Goal: Task Accomplishment & Management: Complete application form

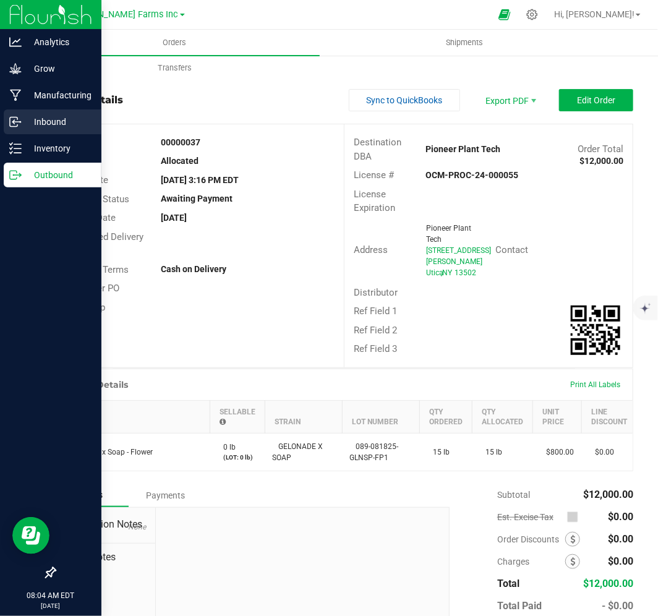
click at [56, 117] on p "Inbound" at bounding box center [59, 121] width 74 height 15
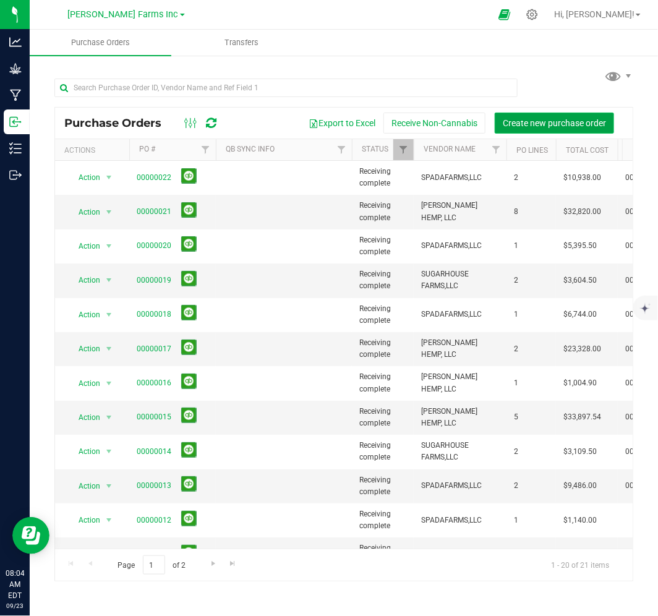
click at [511, 125] on span "Create new purchase order" at bounding box center [554, 123] width 103 height 10
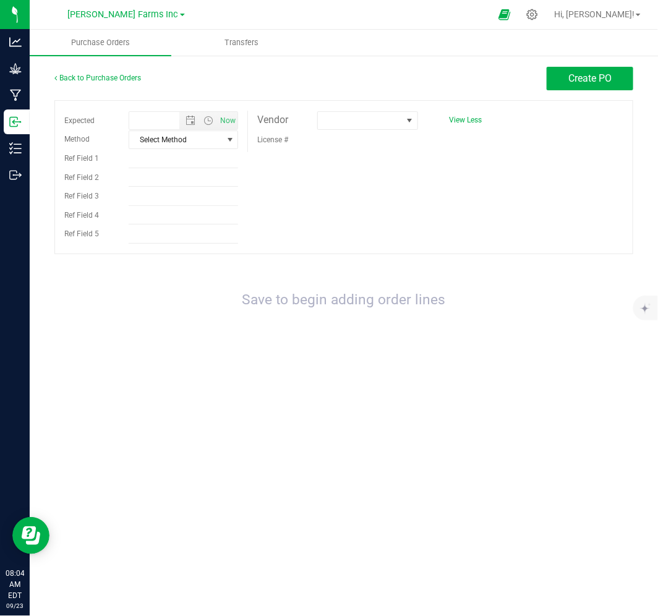
type input "[DATE] 8:04 AM"
click at [343, 121] on span at bounding box center [360, 120] width 84 height 17
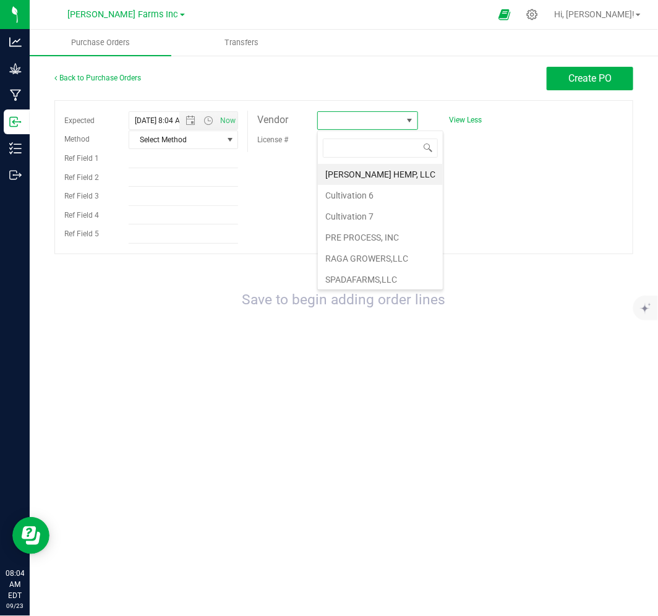
scroll to position [19, 100]
click at [538, 16] on icon at bounding box center [531, 14] width 13 height 13
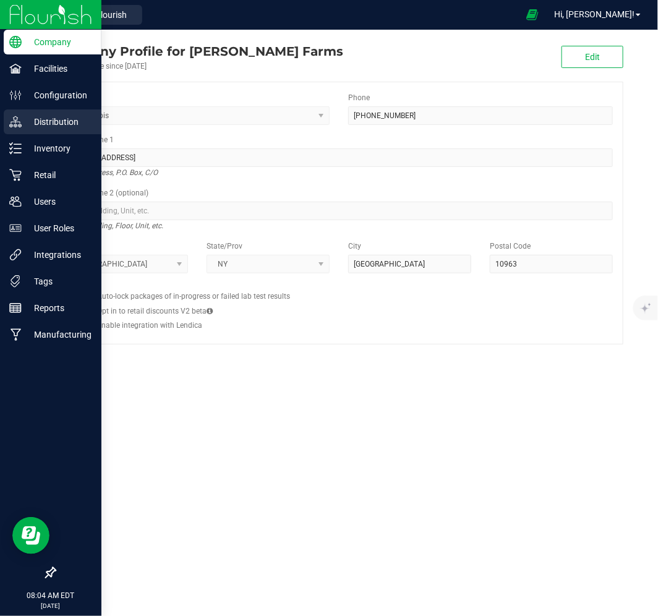
click at [53, 127] on p "Distribution" at bounding box center [59, 121] width 74 height 15
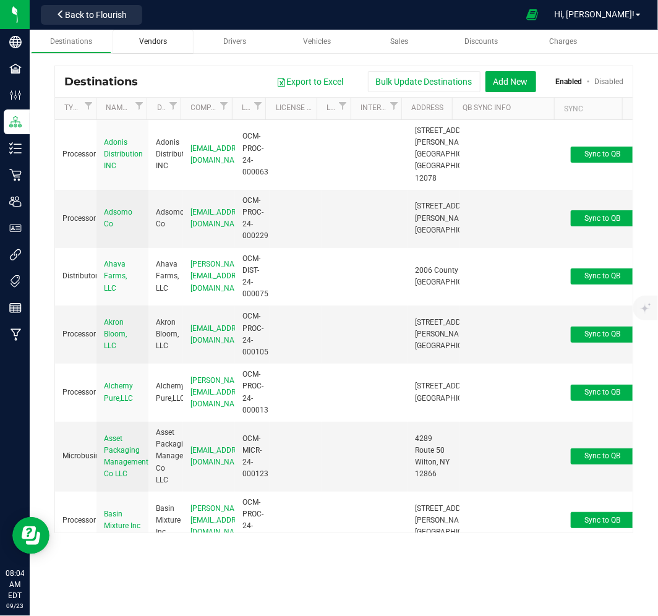
click at [150, 41] on span "Vendors" at bounding box center [153, 41] width 28 height 9
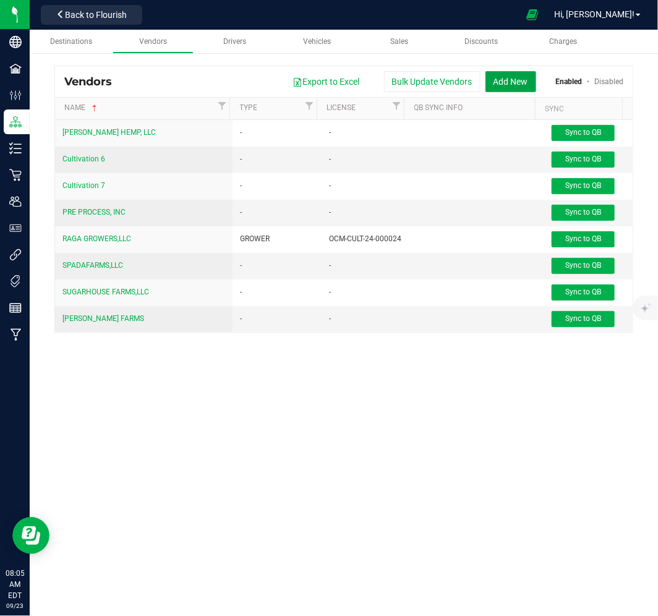
click at [508, 87] on button "Add New" at bounding box center [510, 81] width 51 height 21
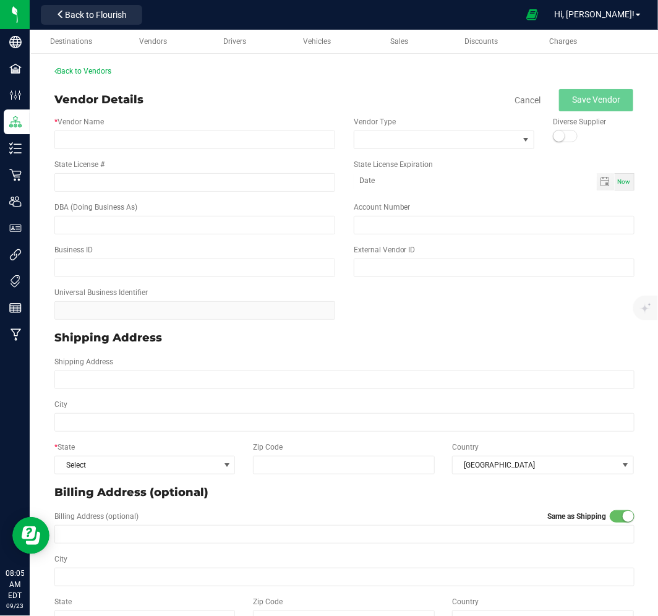
click at [152, 149] on div "* Vendor Name Vendor Type Diverse Supplier" at bounding box center [344, 132] width 598 height 43
click at [155, 144] on input "* Vendor Name" at bounding box center [194, 139] width 281 height 19
type input "h"
type input "H"
type input "HYDE FLOWER,LLC"
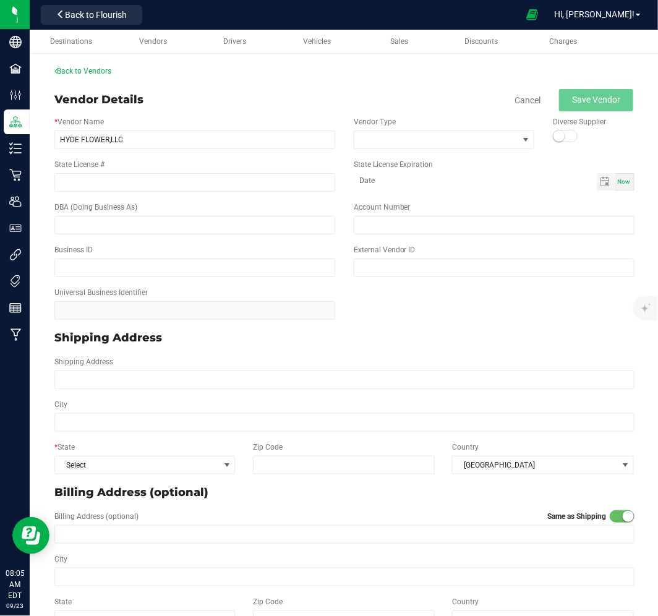
click at [366, 150] on div "* Vendor Name HYDE FLOWER,LLC Vendor Type Diverse Supplier" at bounding box center [344, 132] width 598 height 43
click at [382, 143] on span at bounding box center [436, 139] width 164 height 17
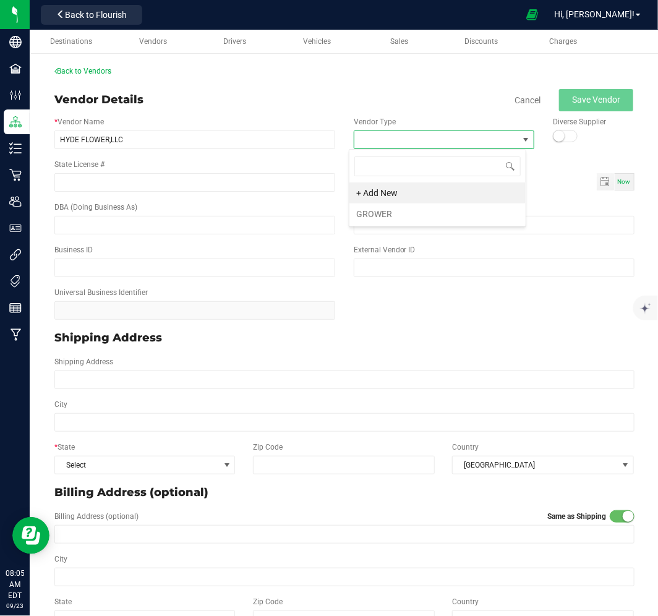
scroll to position [19, 177]
click at [381, 213] on li "GROWER" at bounding box center [437, 213] width 176 height 21
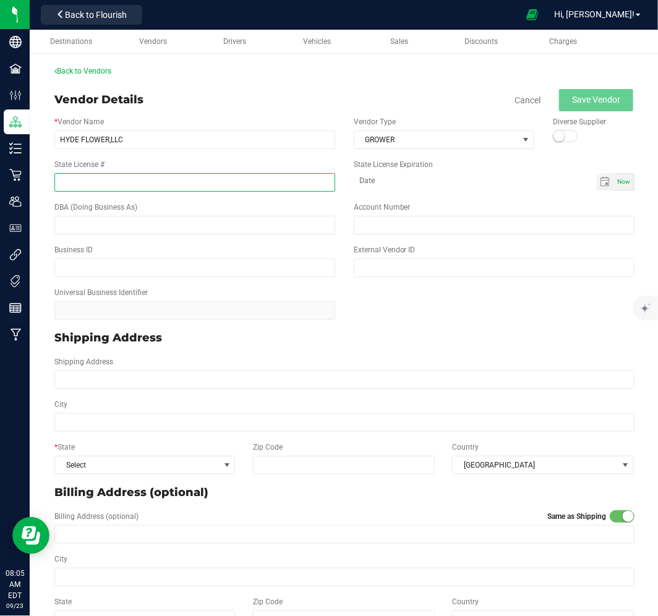
click at [181, 180] on input "State License #" at bounding box center [194, 182] width 281 height 19
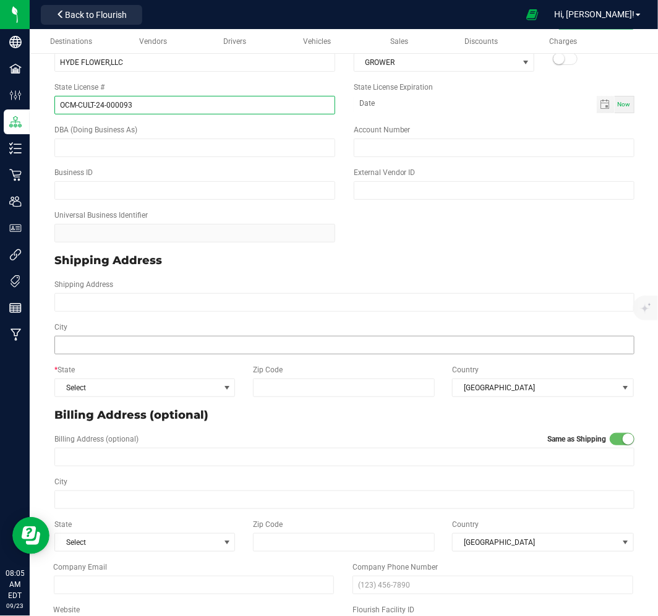
scroll to position [101, 0]
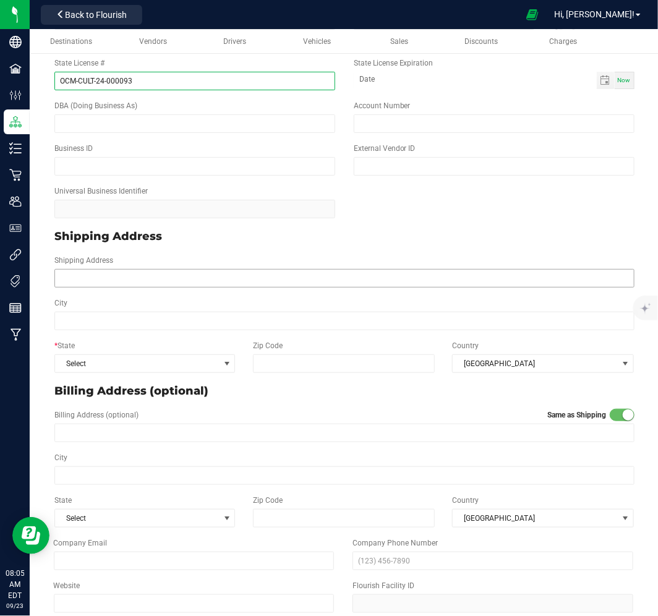
type input "OCM-CULT-24-000093"
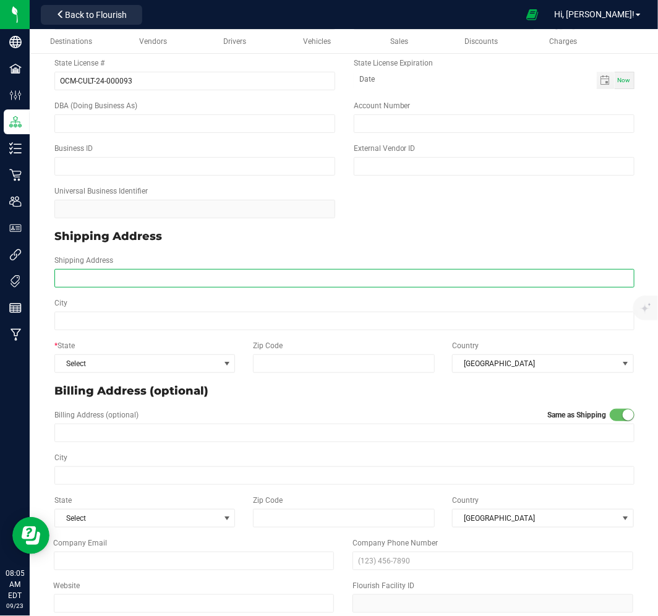
click at [88, 282] on input "Shipping Address" at bounding box center [344, 278] width 580 height 19
type input "[STREET_ADDRESS]"
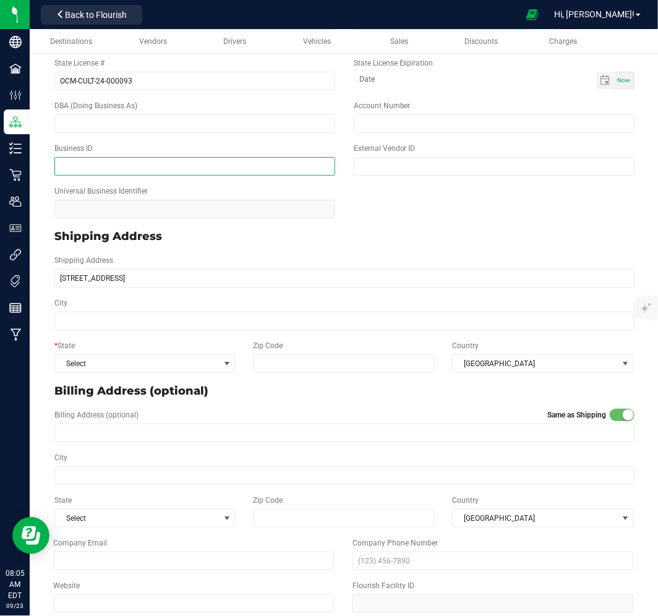
type input "[PERSON_NAME] Farm Management"
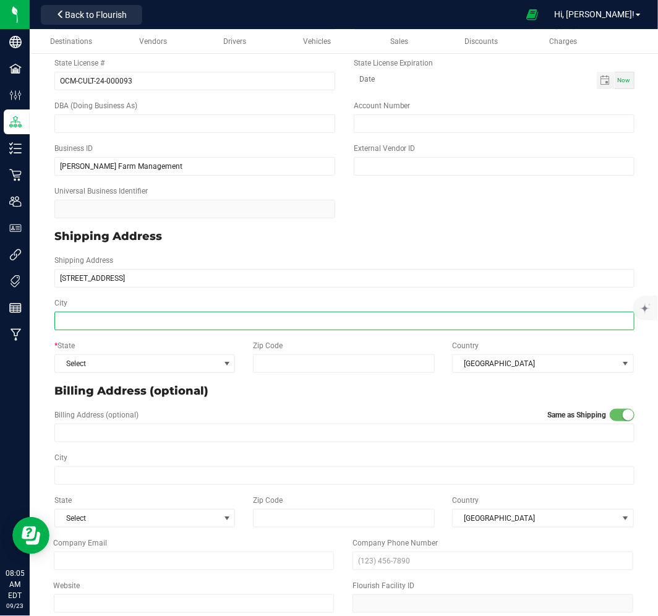
type input "Otisvlle"
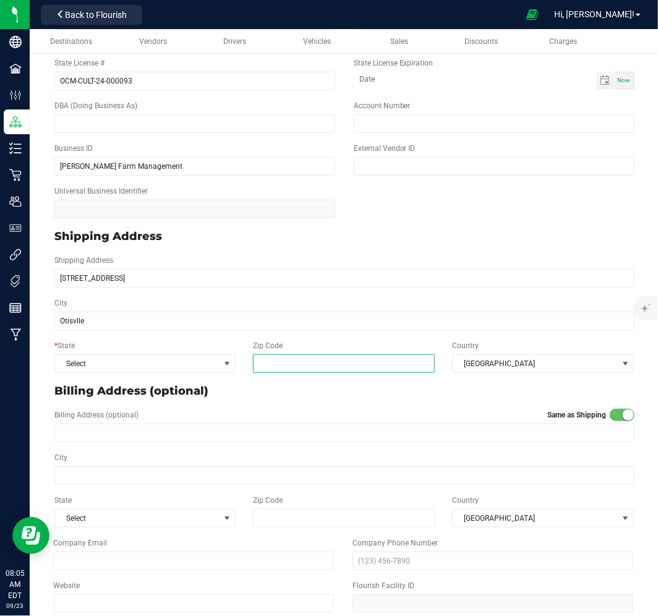
type input "10963"
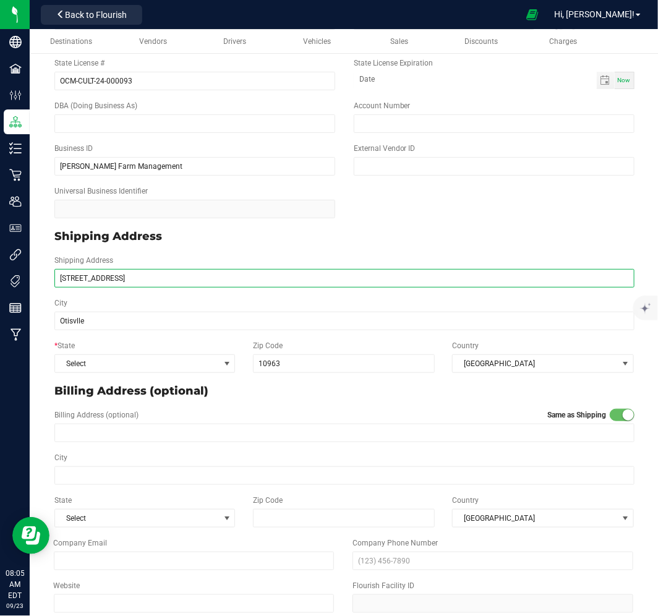
type input "[STREET_ADDRESS]"
type input "Otisvlle"
type input "10963"
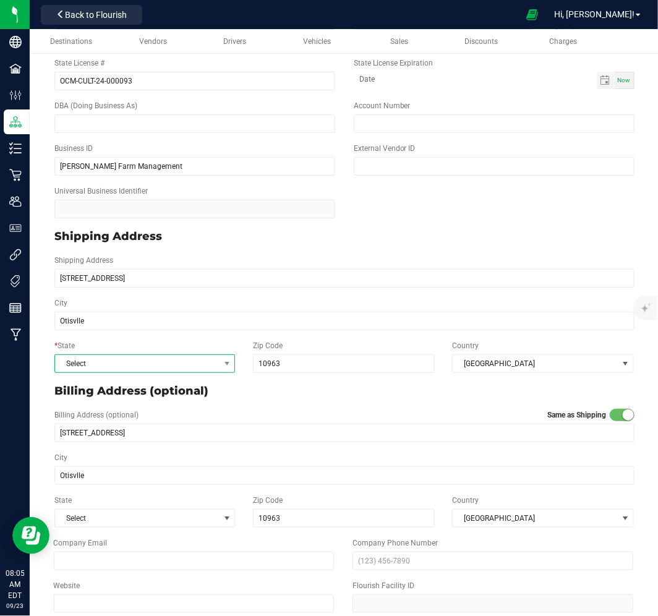
click at [140, 368] on span "Select" at bounding box center [137, 363] width 164 height 17
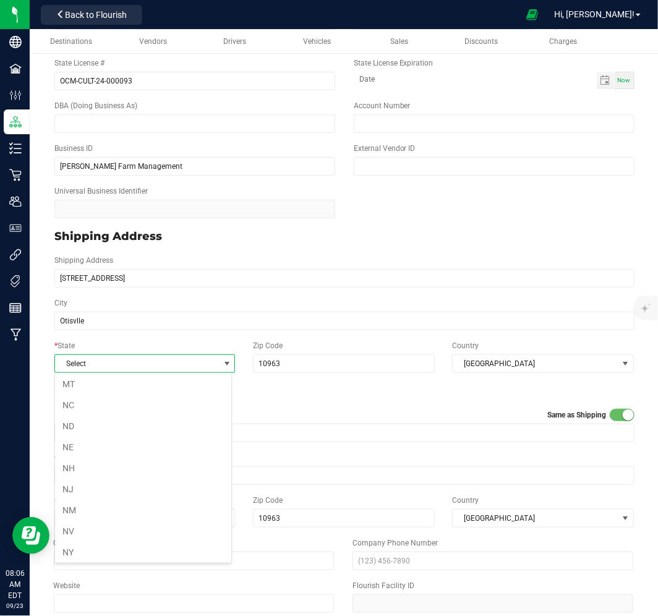
scroll to position [549, 0]
click at [95, 557] on li "NY" at bounding box center [143, 551] width 176 height 21
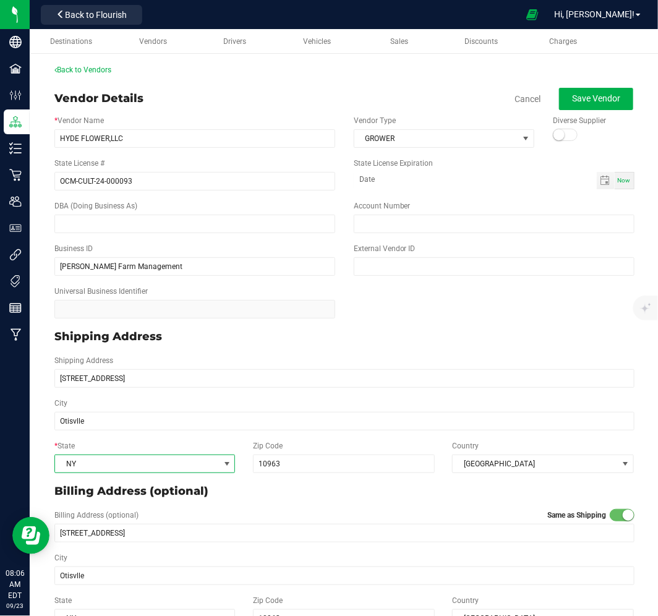
scroll to position [0, 0]
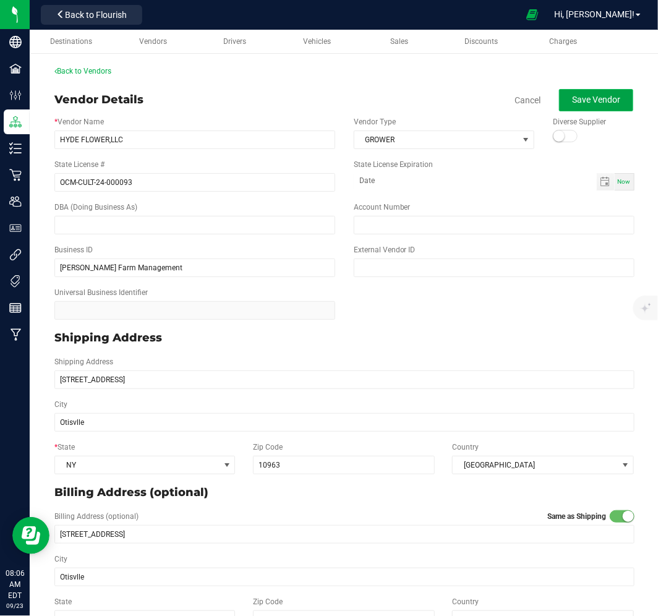
click at [585, 106] on button "Save Vendor" at bounding box center [596, 100] width 74 height 22
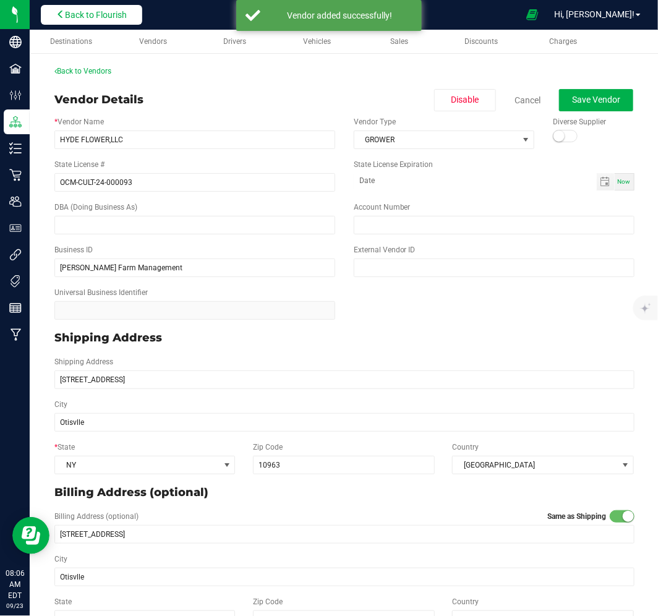
click at [122, 23] on button "Back to Flourish" at bounding box center [91, 15] width 101 height 20
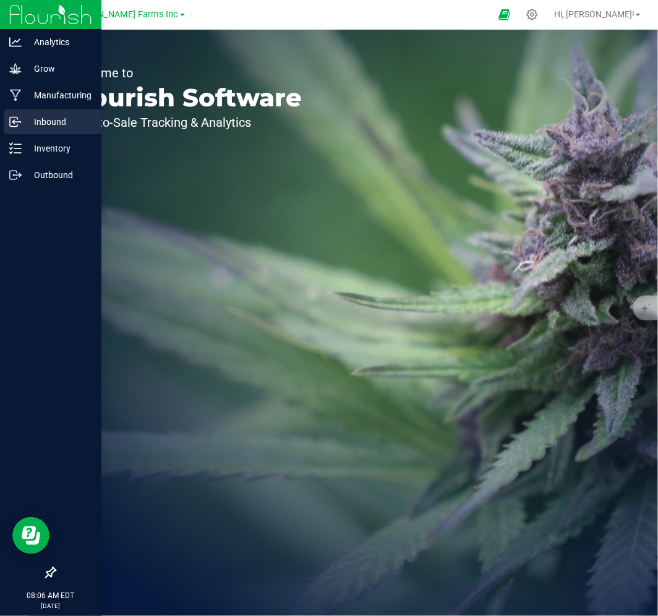
click at [53, 121] on p "Inbound" at bounding box center [59, 121] width 74 height 15
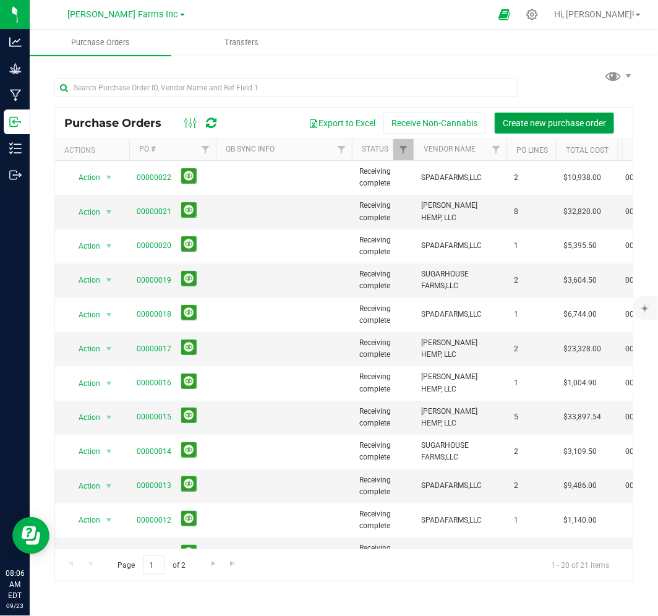
click at [525, 126] on span "Create new purchase order" at bounding box center [554, 123] width 103 height 10
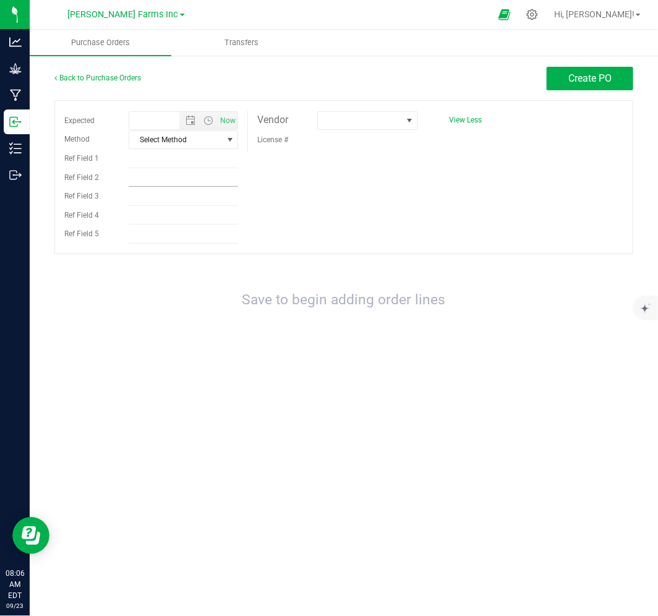
type input "[DATE] 8:06 AM"
click at [350, 122] on span at bounding box center [360, 120] width 84 height 17
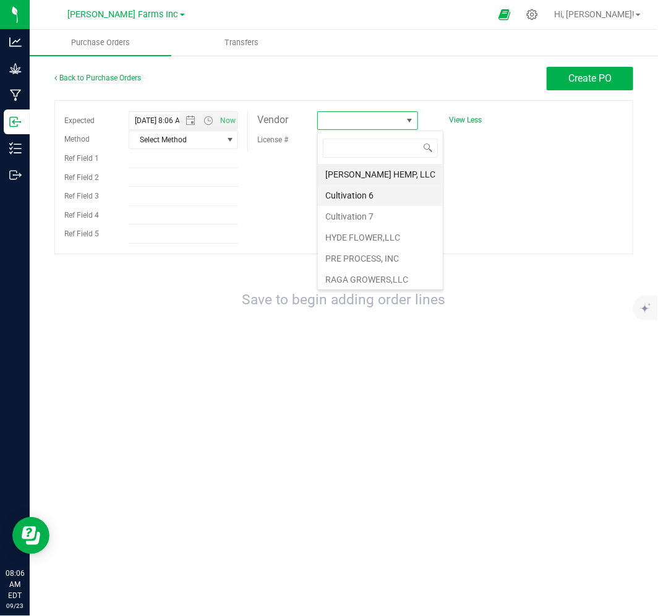
scroll to position [19, 100]
click at [375, 232] on li "HYDE FLOWER,LLC" at bounding box center [380, 237] width 125 height 21
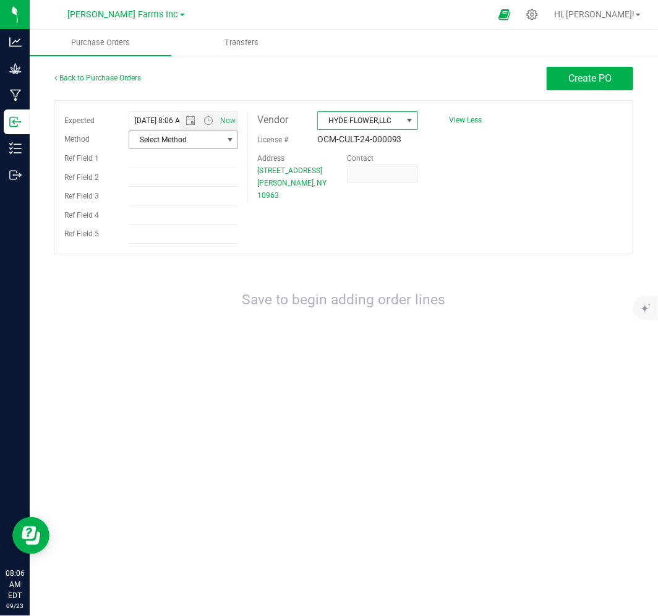
click at [183, 144] on span "Select Method" at bounding box center [175, 139] width 93 height 17
click at [263, 410] on div "Purchase Orders Transfers Back to Purchase Orders Create PO Expected [DATE] 8:0…" at bounding box center [344, 323] width 628 height 586
click at [587, 84] on span "Create PO" at bounding box center [589, 78] width 43 height 12
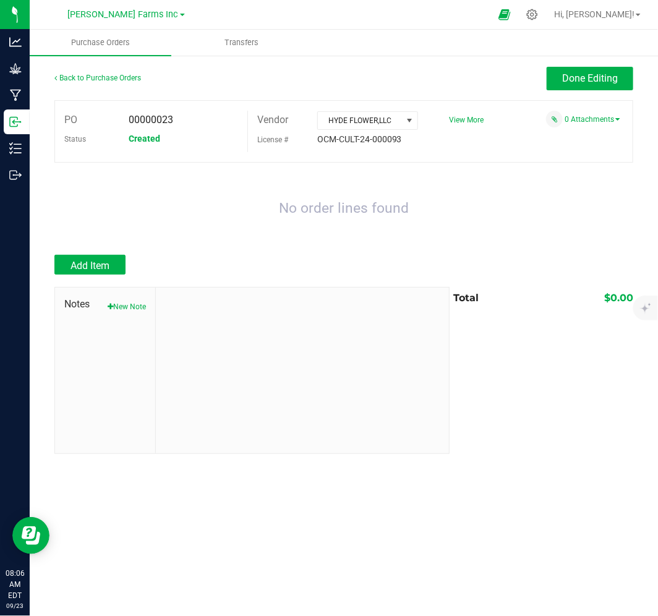
click at [126, 268] on div "Add Item" at bounding box center [247, 265] width 386 height 20
click at [116, 266] on button "Add Item" at bounding box center [89, 265] width 71 height 20
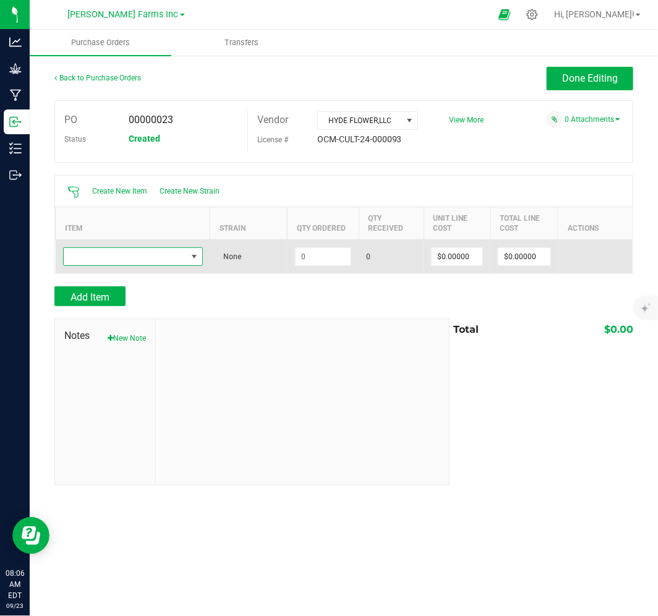
click at [151, 260] on span "NO DATA FOUND" at bounding box center [125, 256] width 123 height 17
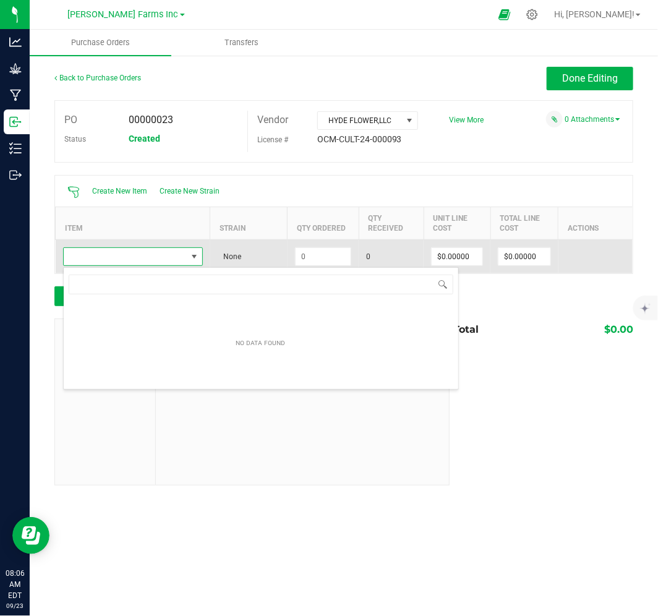
scroll to position [19, 140]
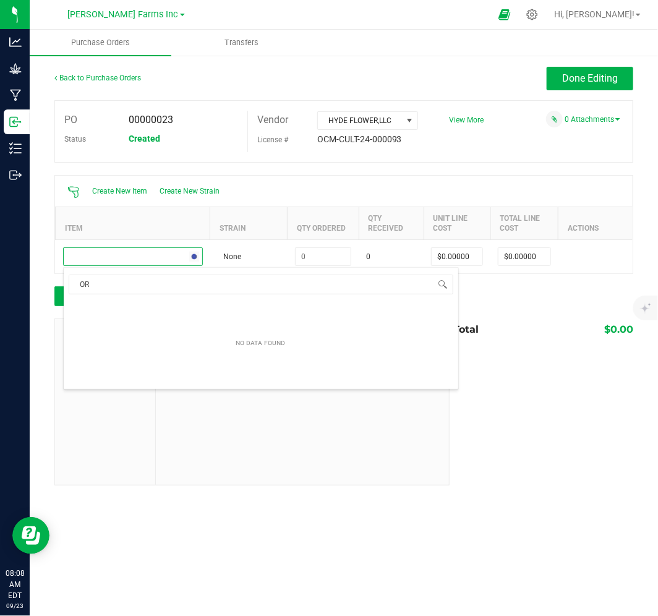
type input "O"
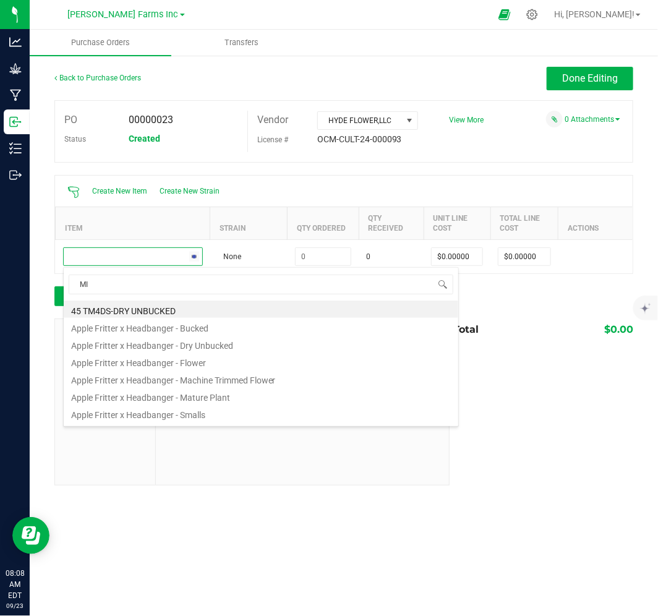
type input "MIX"
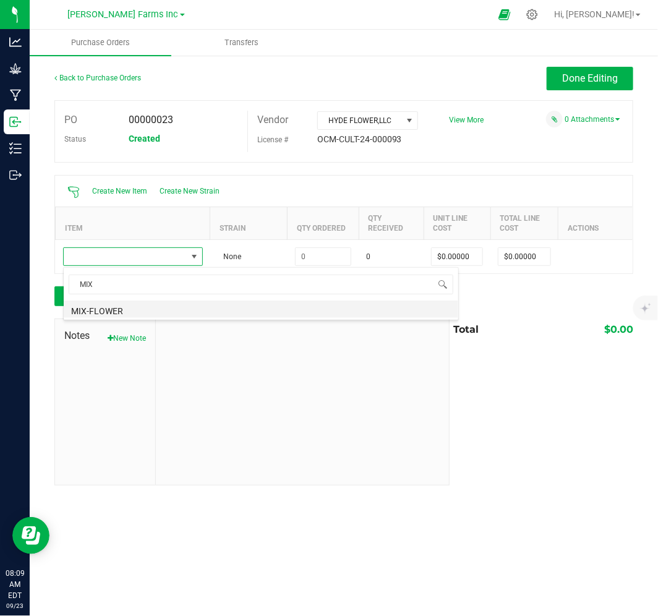
click at [229, 312] on li "MIX-FLOWER" at bounding box center [261, 308] width 394 height 17
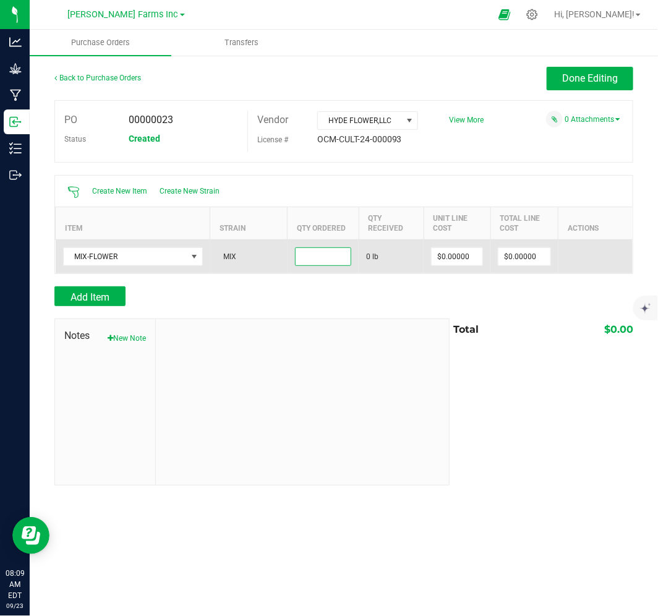
click at [320, 255] on input at bounding box center [323, 256] width 56 height 17
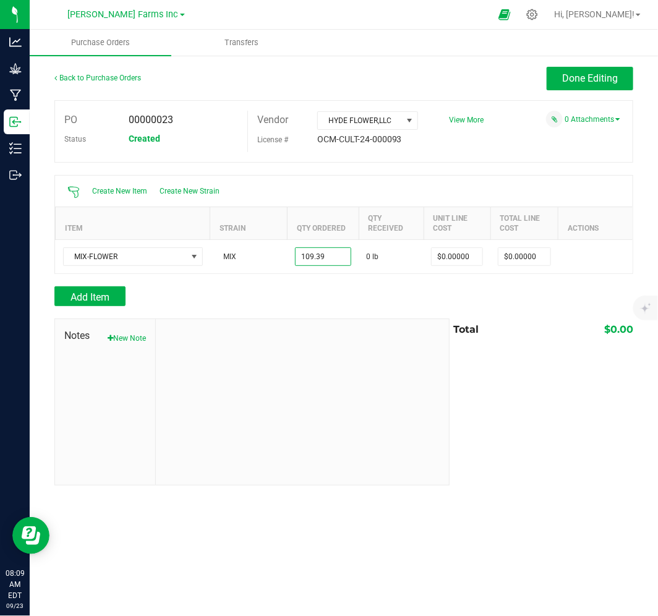
type input "109.3900 lb"
click at [336, 300] on div "Add Item" at bounding box center [247, 296] width 386 height 20
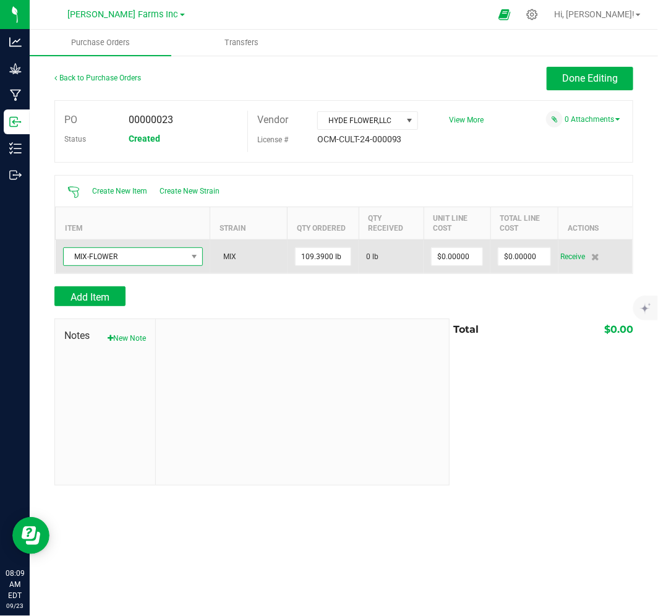
click at [152, 263] on span "MIX-FLOWER" at bounding box center [125, 256] width 123 height 17
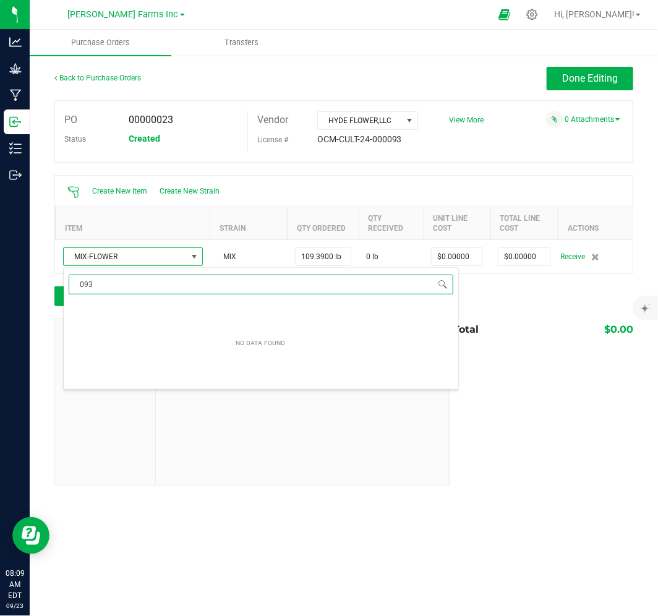
type input "093-"
click at [153, 326] on div "NO DATA FOUND" at bounding box center [261, 343] width 394 height 87
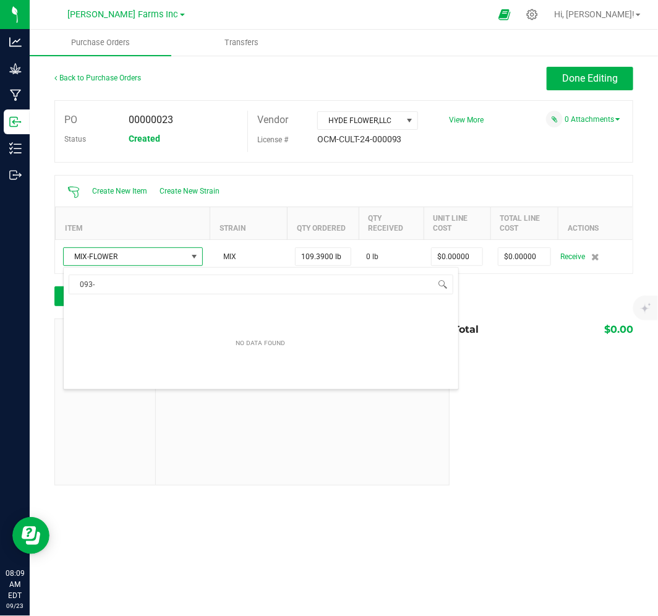
click at [514, 360] on div "Notes New Note Total $0.00" at bounding box center [343, 401] width 579 height 167
click at [118, 334] on button "New Note" at bounding box center [127, 338] width 38 height 11
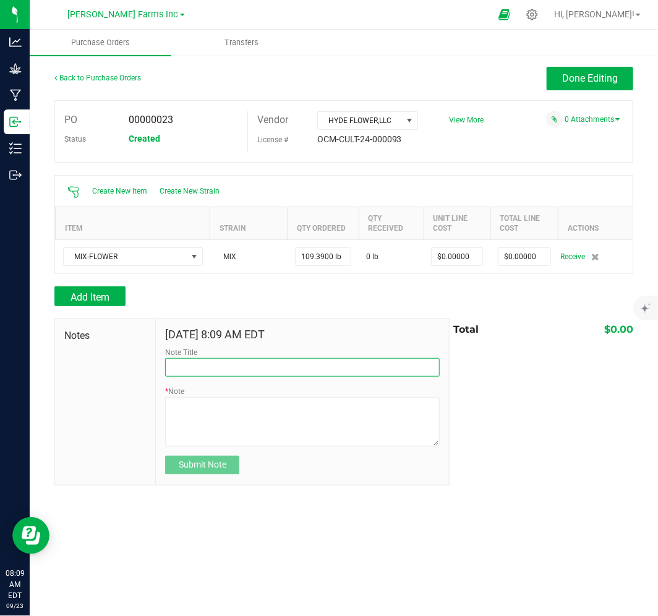
click at [225, 373] on input "Note Title" at bounding box center [302, 367] width 274 height 19
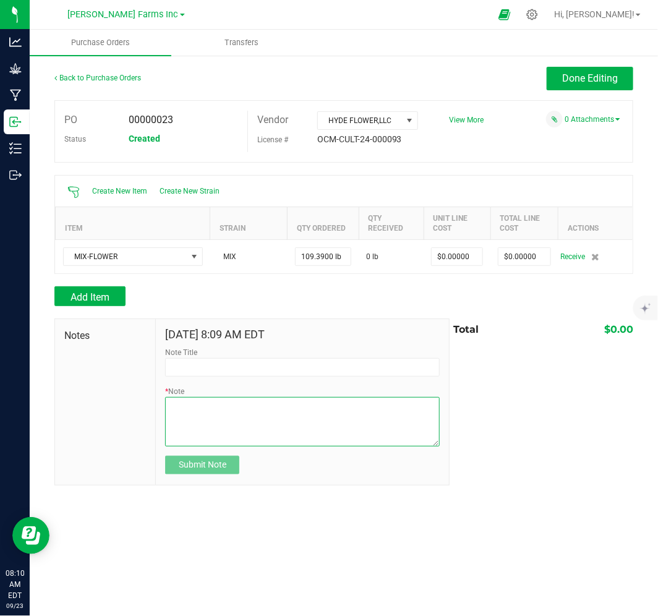
click at [206, 408] on textarea "* Note" at bounding box center [302, 421] width 274 height 49
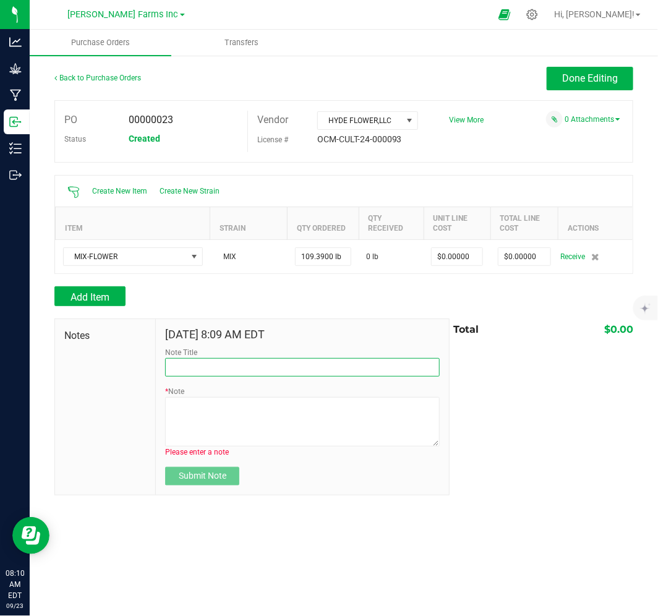
click at [205, 372] on input "Note Title" at bounding box center [302, 367] width 274 height 19
type input "L"
type input "PRODUCT FROM HYDES LAST YR HARVEST"
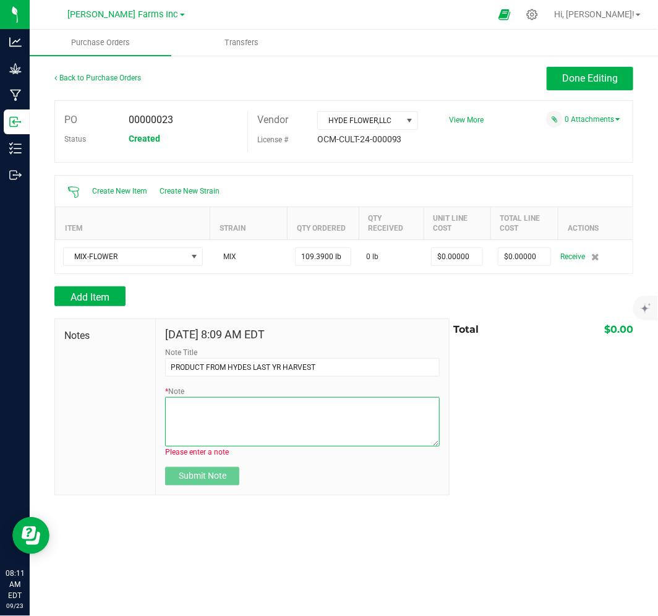
click at [205, 413] on textarea "* Note" at bounding box center [302, 421] width 274 height 49
paste textarea "093-091724-ODTC-FP1 ORANGE DIESEL X TC 34.14 093-111824-RS11-FP1 RS11 12.79 093…"
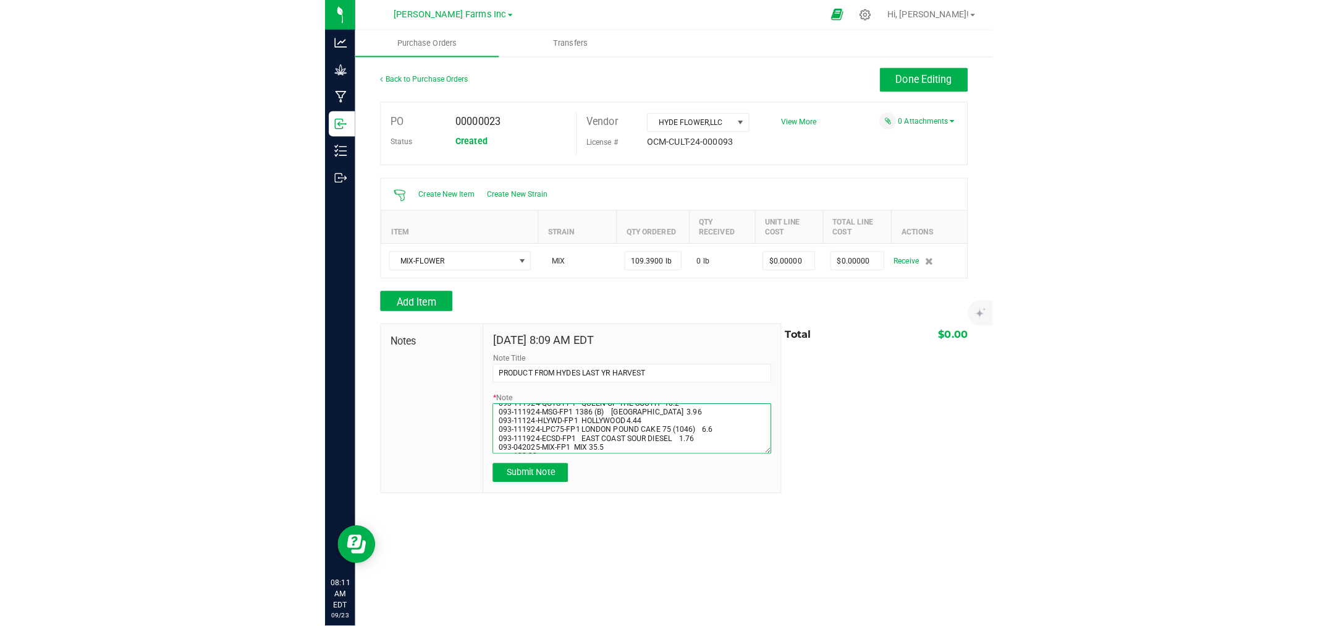
scroll to position [35, 0]
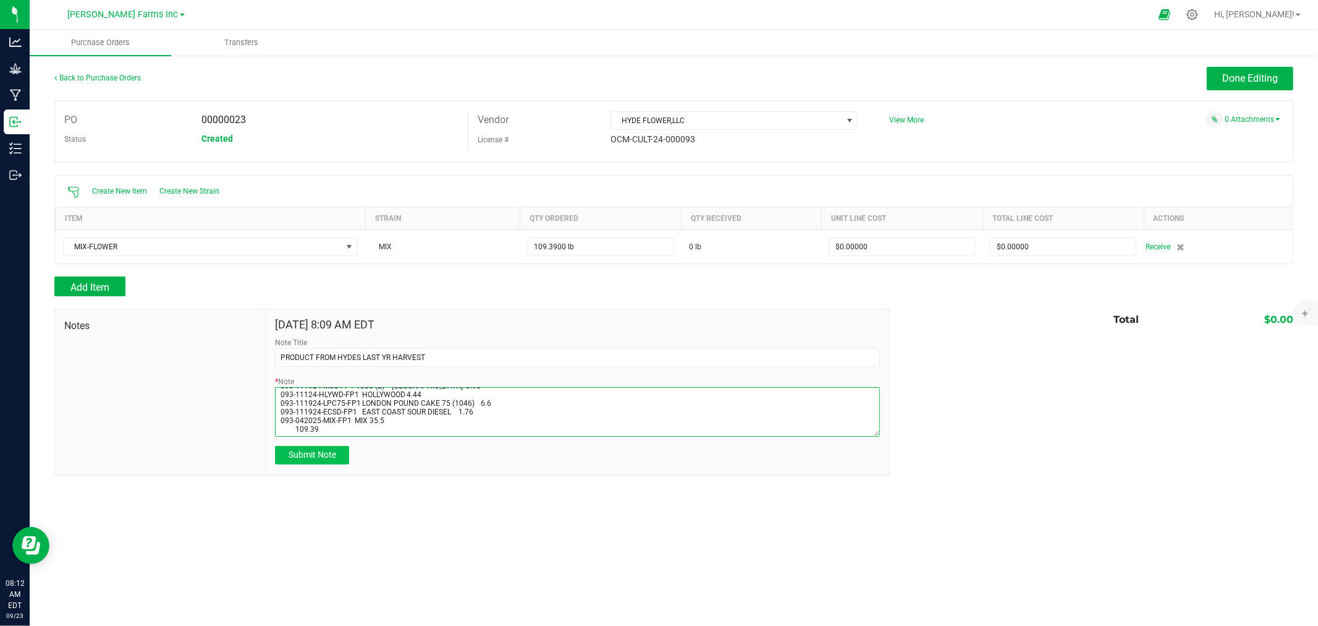
type textarea "093-091724-ODTC-FP1 ORANGE DIESEL X TC 34.14 093-111824-RS11-FP1 RS11 12.79 093…"
click at [318, 449] on button "Submit Note" at bounding box center [312, 455] width 74 height 19
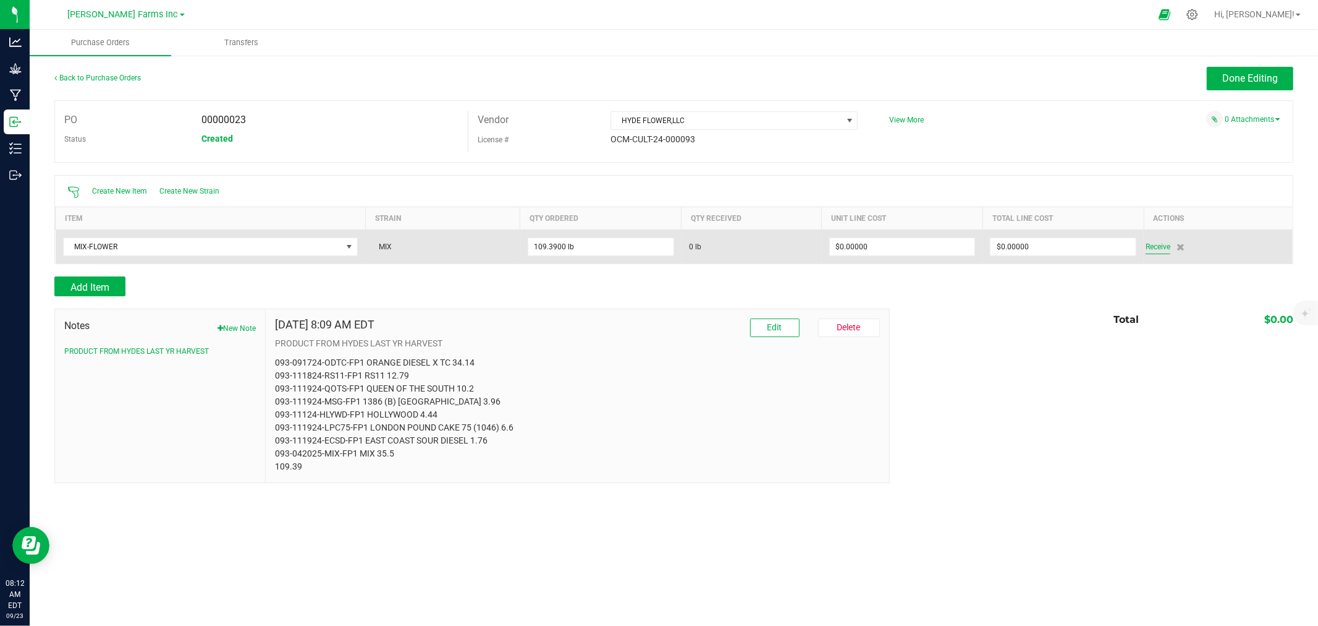
click at [657, 245] on span "Receive" at bounding box center [1158, 246] width 25 height 15
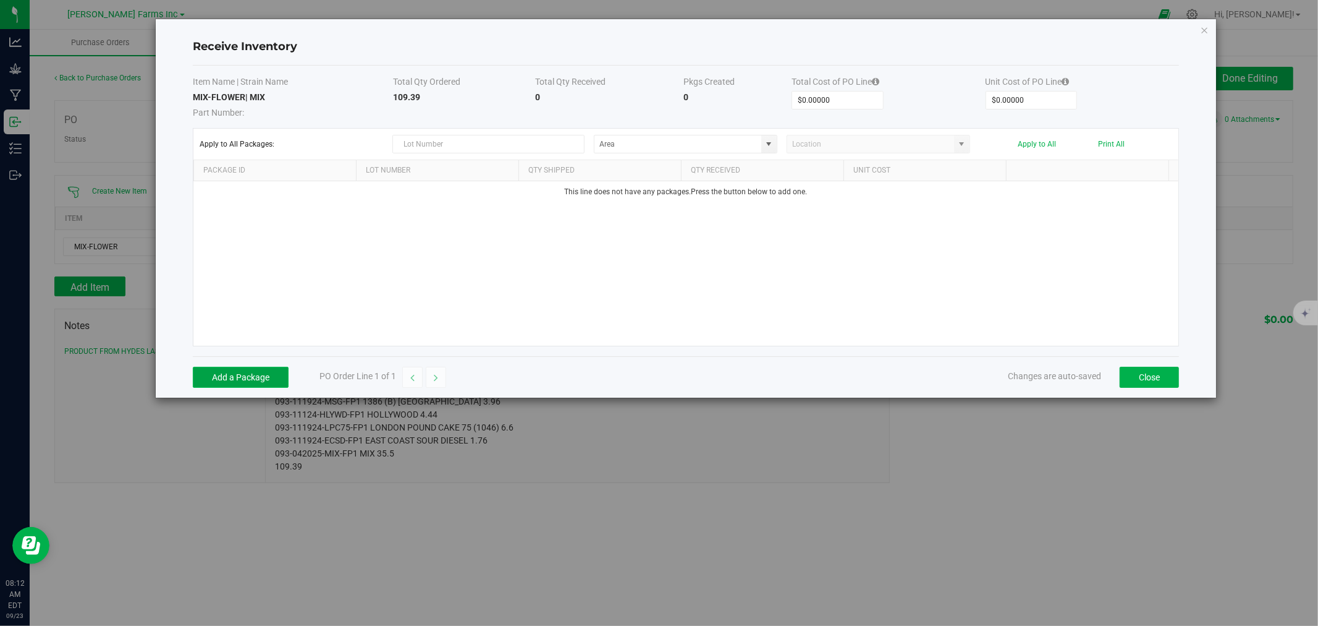
click at [262, 377] on button "Add a Package" at bounding box center [241, 377] width 96 height 21
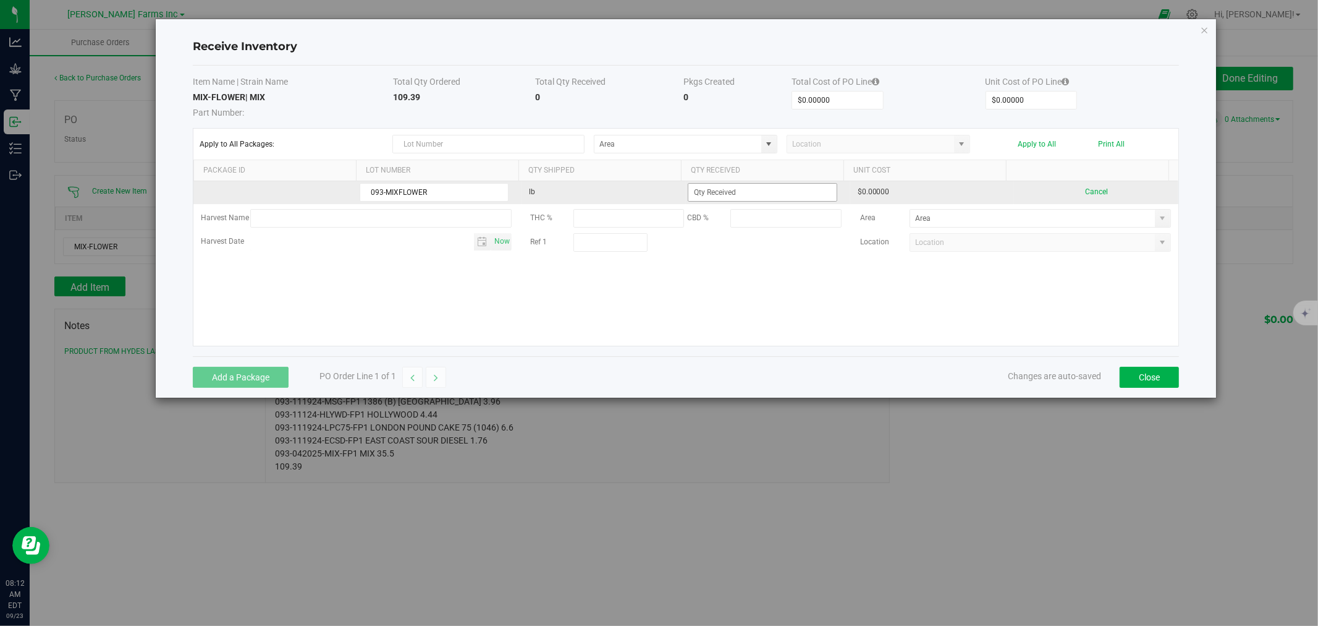
type input "093-MIXFLOWER"
click at [657, 197] on input at bounding box center [763, 192] width 148 height 17
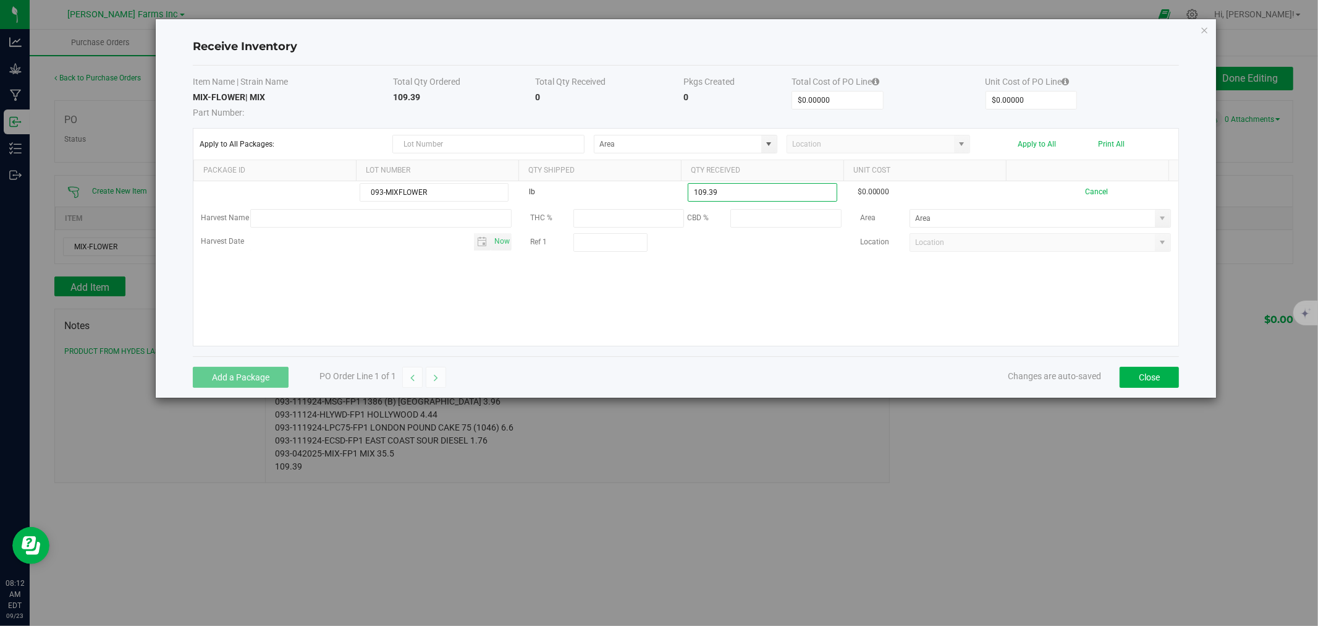
type input "109.3900 lb"
click at [657, 309] on kendo-grid-list "093-MIXFLOWER lb 109.3900 lb $0.00000 Cancel Harvest Name THC % CBD % Area Harv…" at bounding box center [685, 263] width 985 height 164
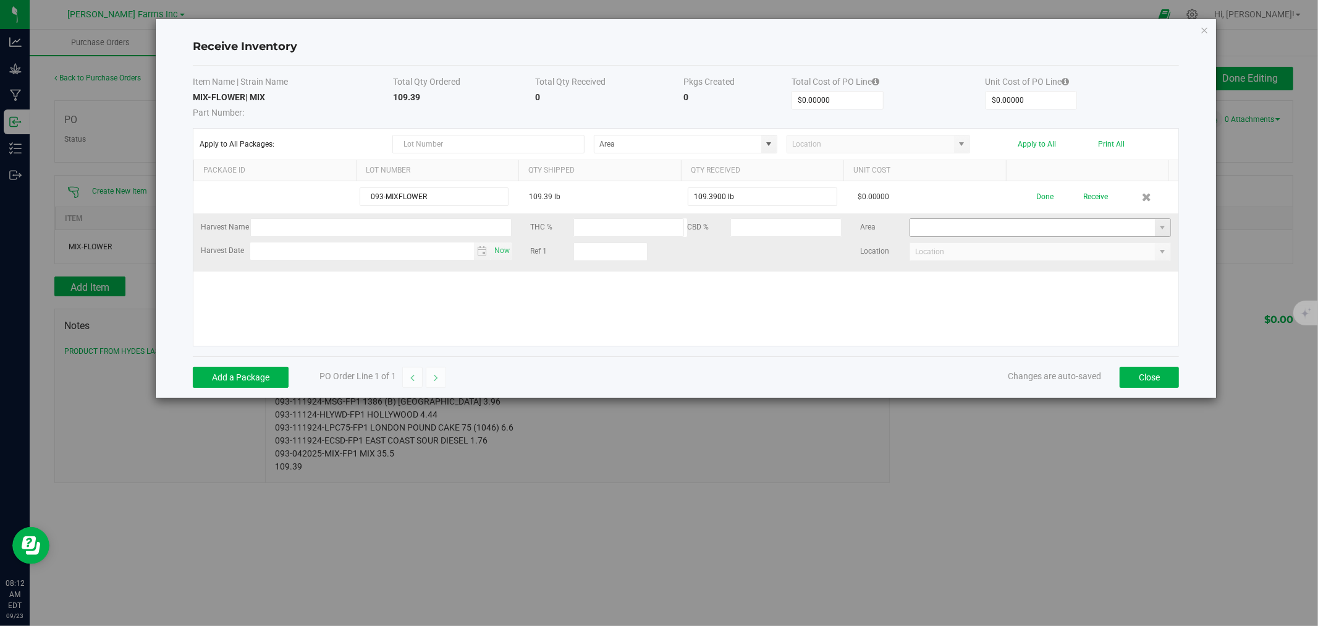
click at [657, 227] on input at bounding box center [1032, 227] width 245 height 17
click at [657, 231] on input at bounding box center [1032, 227] width 245 height 17
click at [657, 233] on span at bounding box center [1162, 227] width 15 height 17
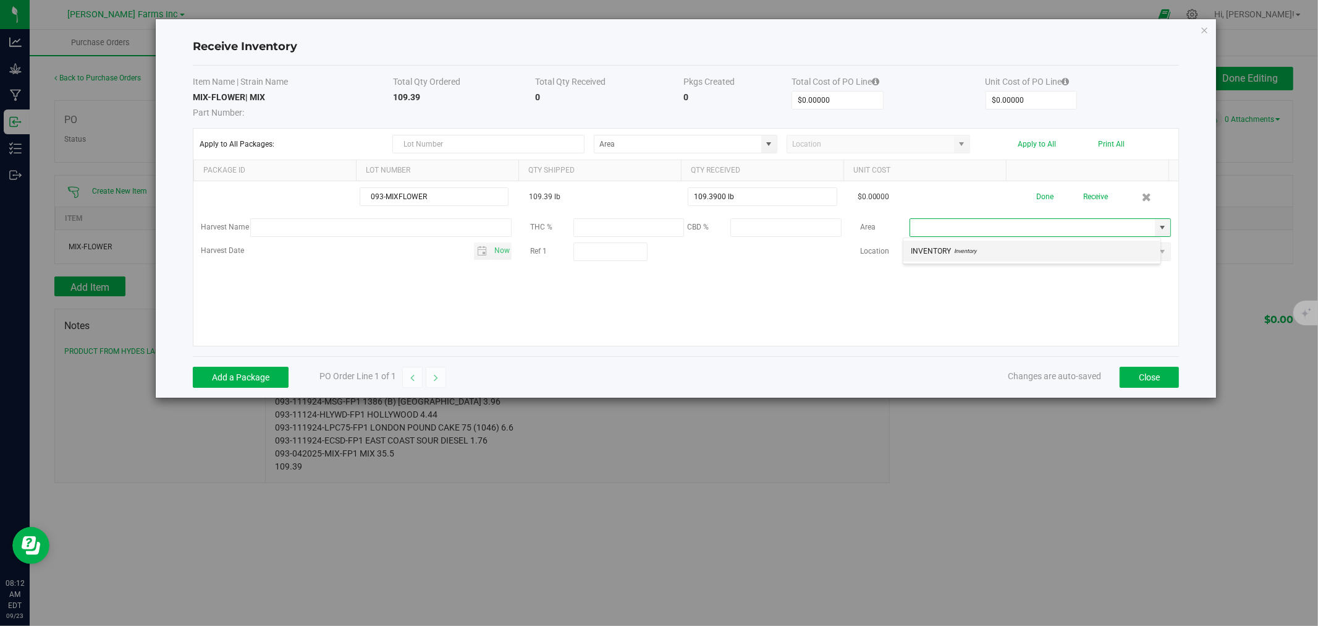
click at [657, 242] on li "INVENTORY Inventory" at bounding box center [1032, 250] width 257 height 21
type input "INVENTORY"
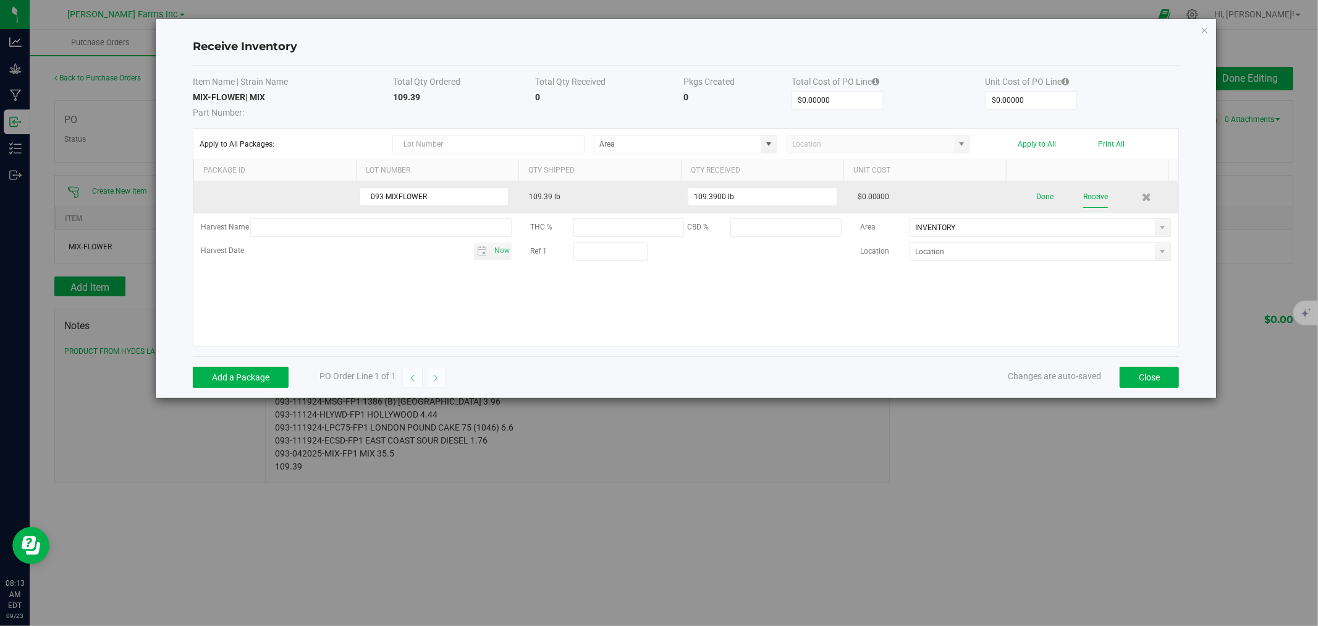
click at [657, 202] on button "Receive" at bounding box center [1096, 197] width 25 height 22
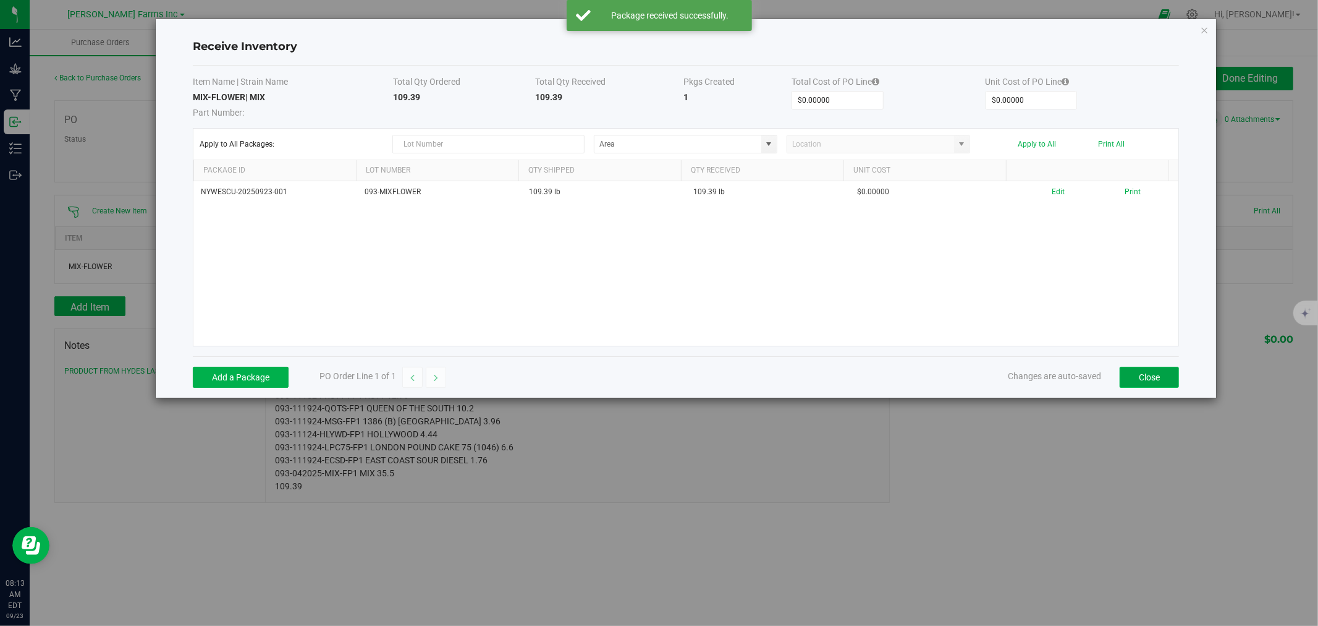
click at [657, 386] on button "Close" at bounding box center [1149, 377] width 59 height 21
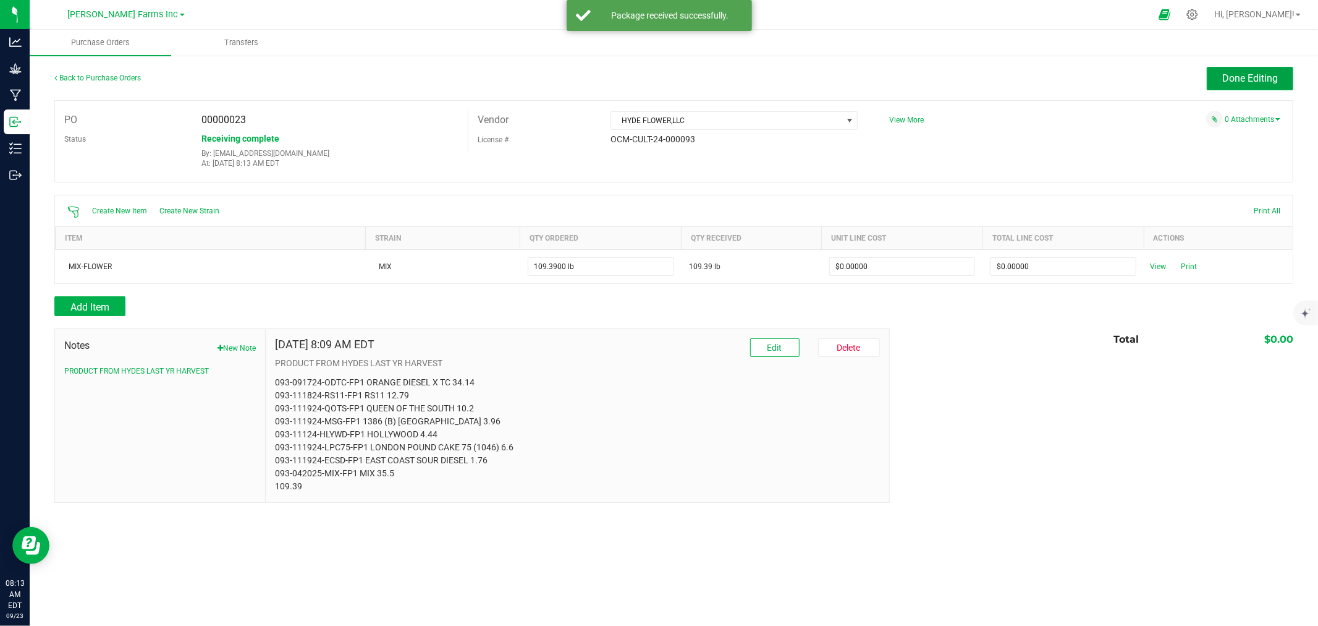
click at [657, 83] on button "Done Editing" at bounding box center [1250, 78] width 87 height 23
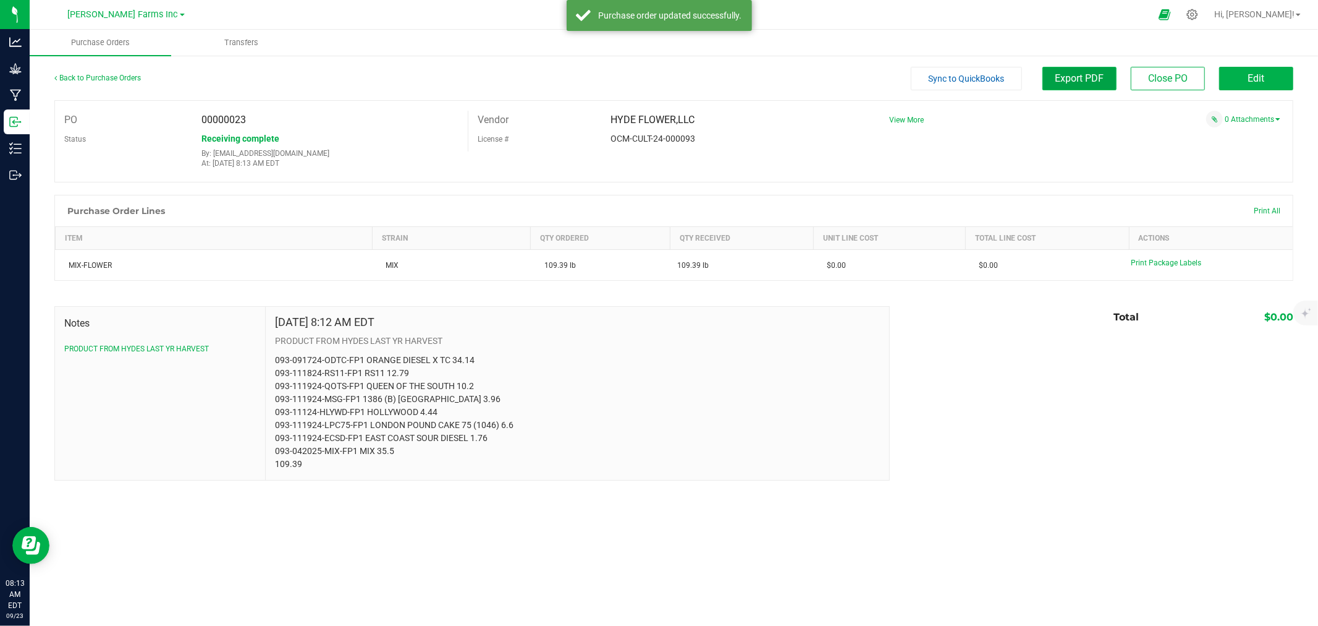
click at [657, 83] on span "Export PDF" at bounding box center [1080, 78] width 49 height 12
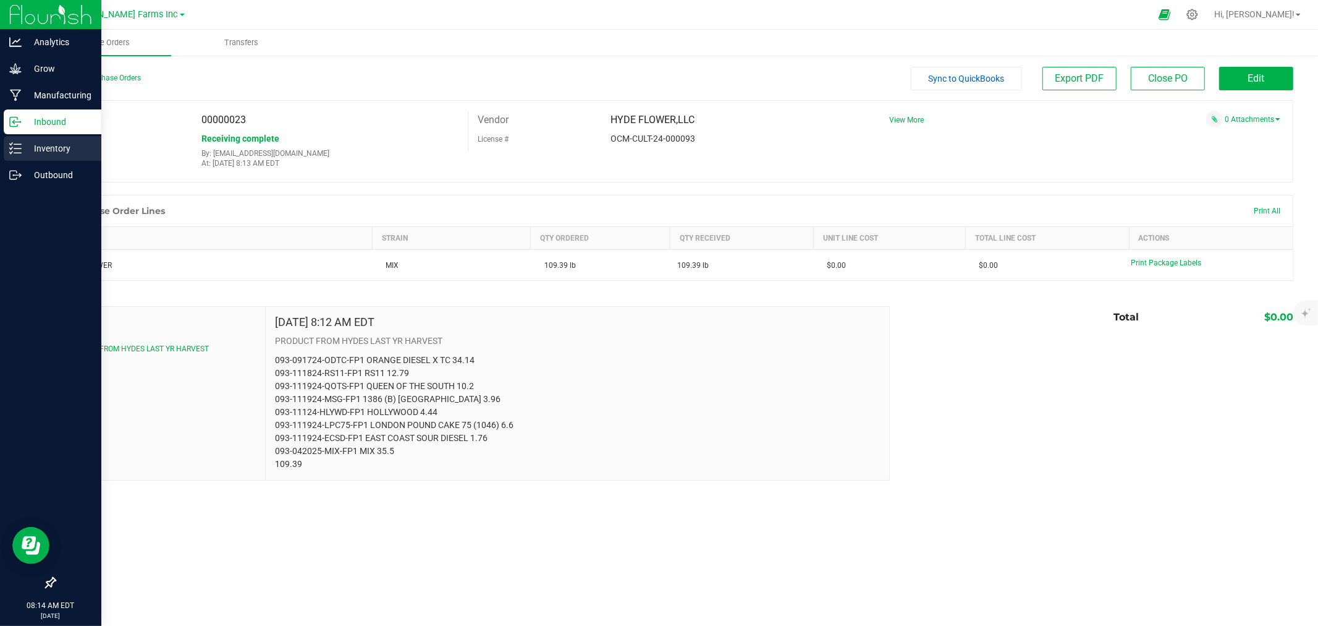
click at [58, 151] on p "Inventory" at bounding box center [59, 148] width 74 height 15
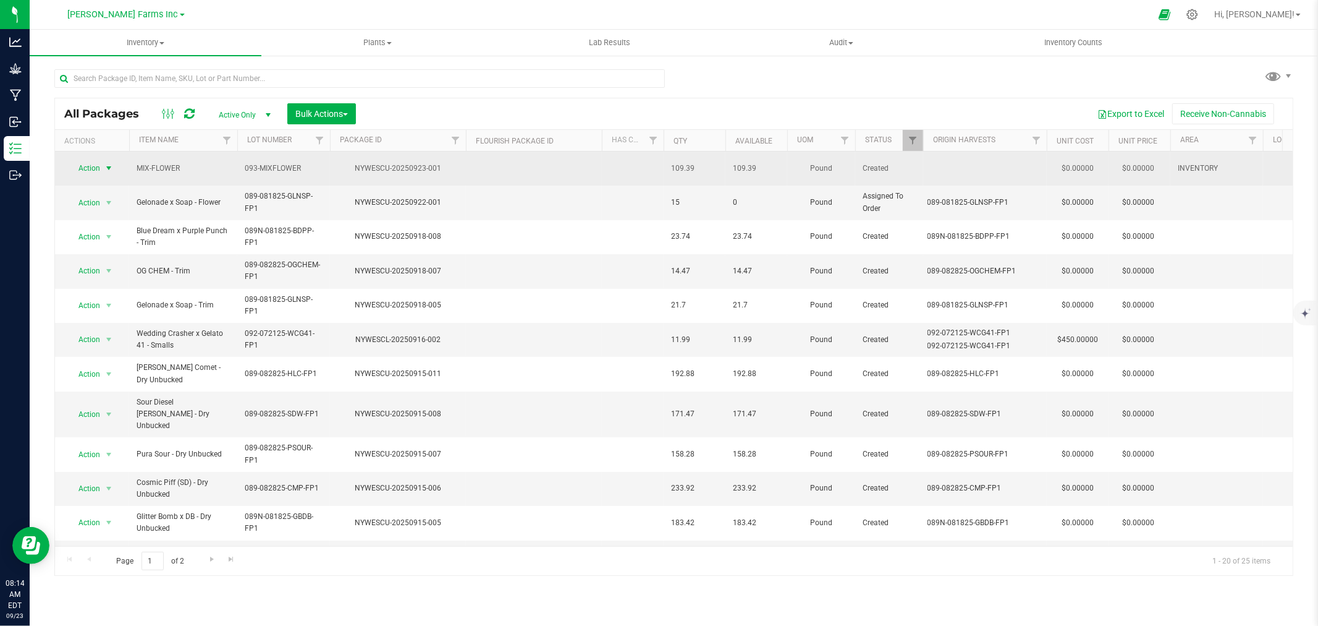
click at [95, 166] on span "Action" at bounding box center [83, 167] width 33 height 17
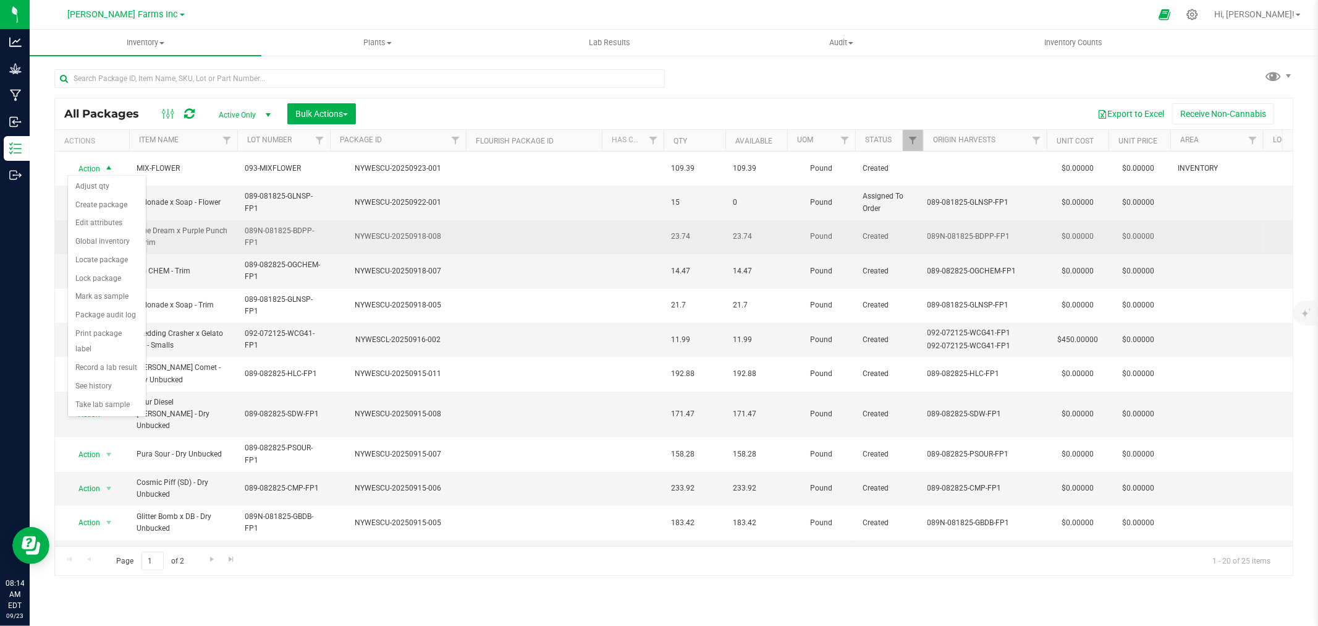
click at [532, 240] on td at bounding box center [534, 237] width 136 height 34
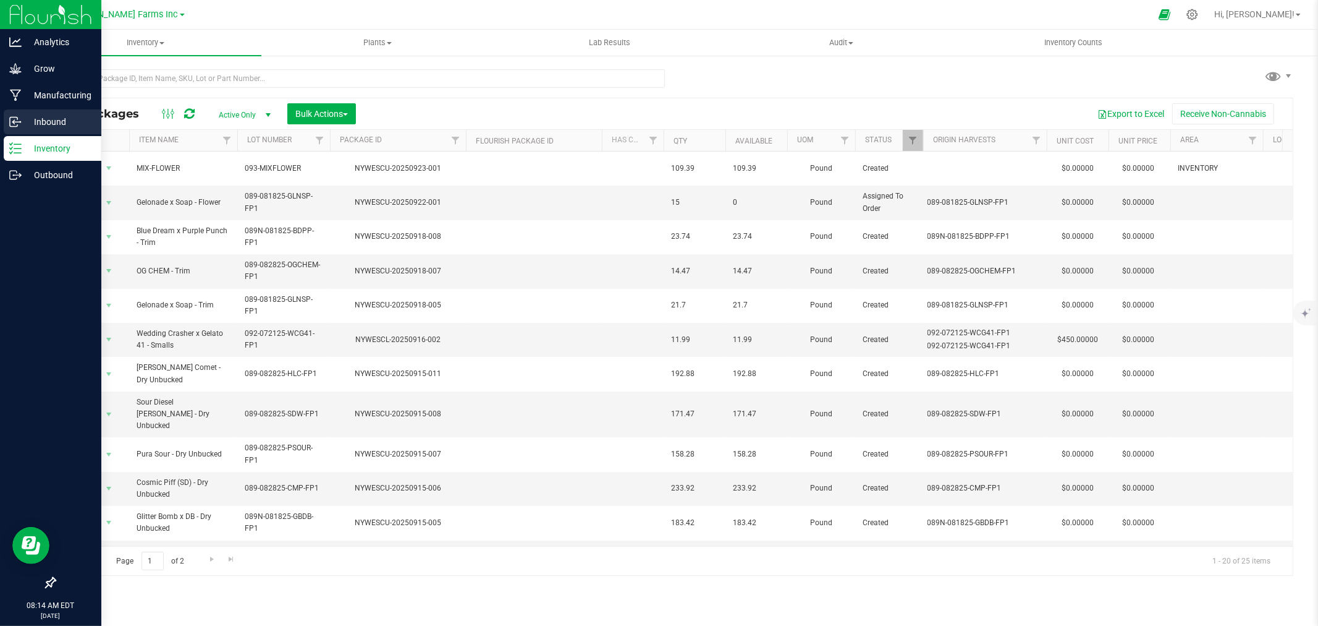
click at [59, 121] on p "Inbound" at bounding box center [59, 121] width 74 height 15
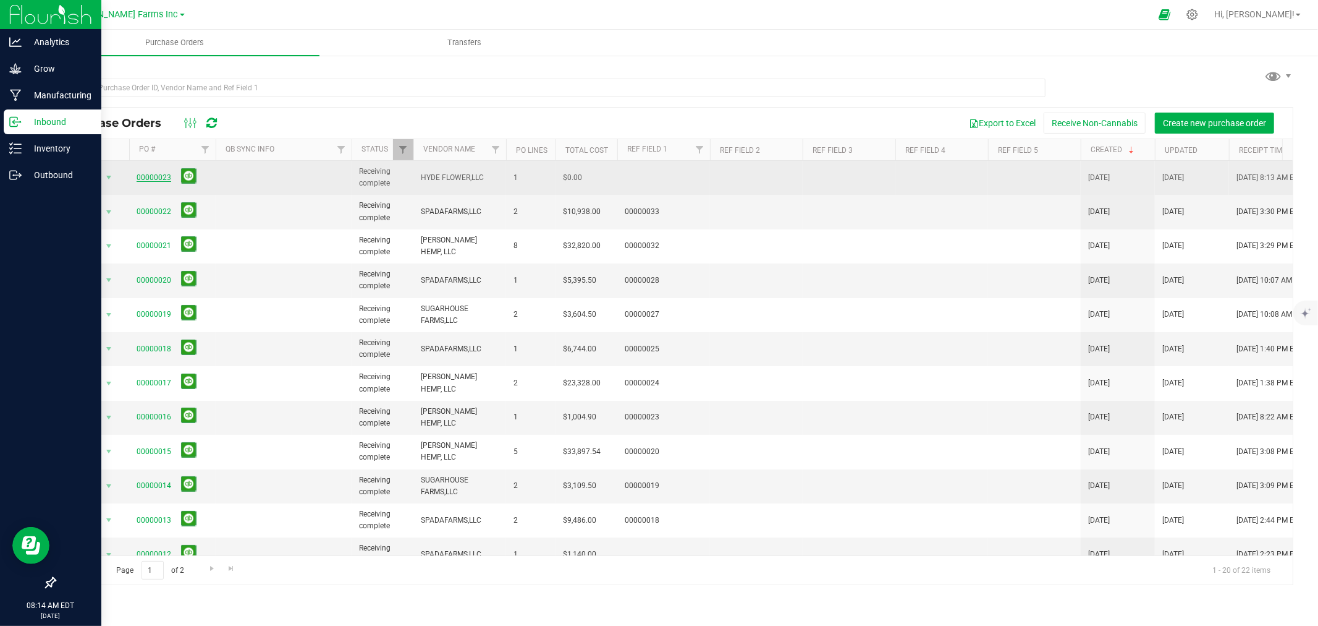
click at [147, 176] on link "00000023" at bounding box center [154, 177] width 35 height 9
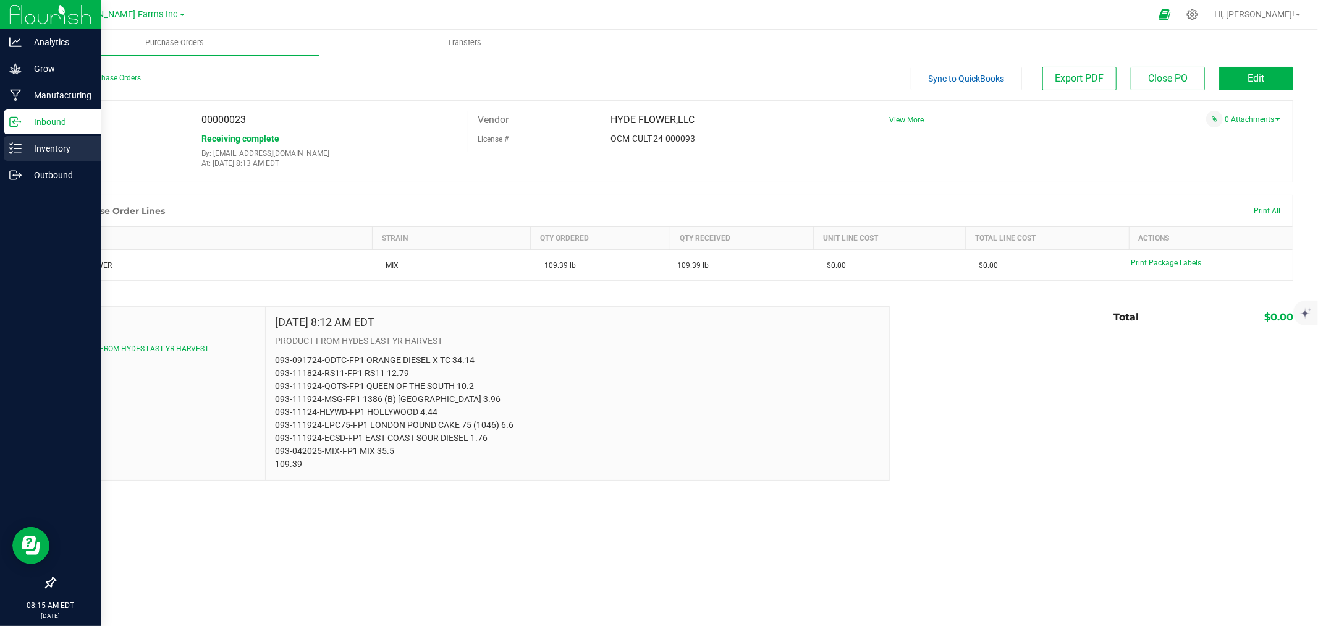
click at [35, 146] on p "Inventory" at bounding box center [59, 148] width 74 height 15
